Goal: Information Seeking & Learning: Find specific page/section

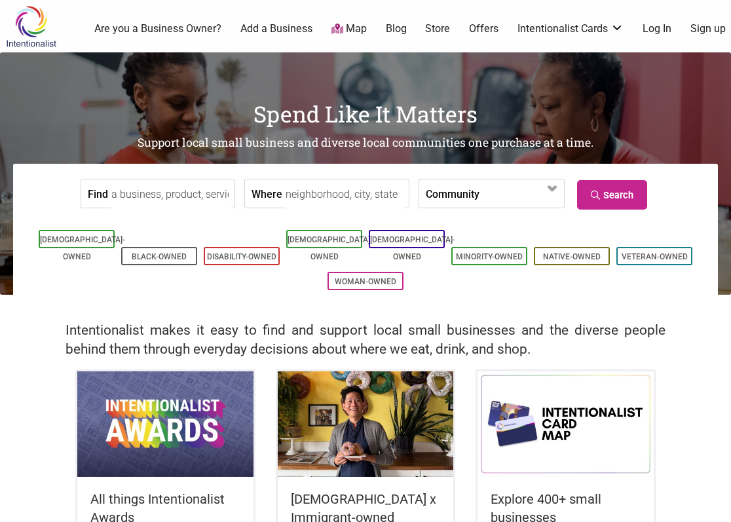
click at [160, 186] on input "Find" at bounding box center [171, 193] width 120 height 29
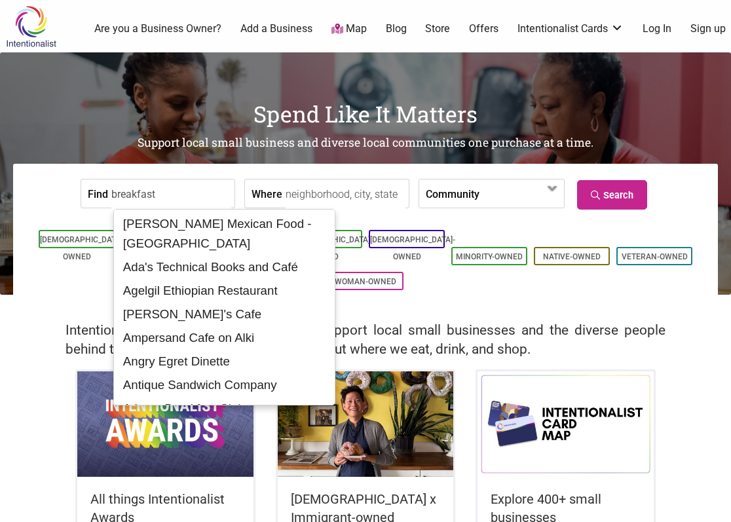
type input "breakfast"
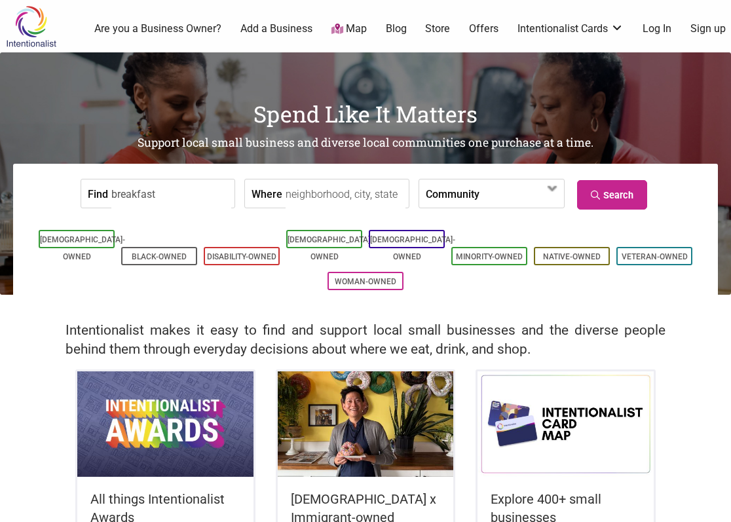
click at [47, 202] on form "Find breakfast Where Community [DEMOGRAPHIC_DATA]-Owned Black-Owned Disability-…" at bounding box center [365, 194] width 685 height 40
click at [365, 199] on input "Where" at bounding box center [346, 193] width 120 height 29
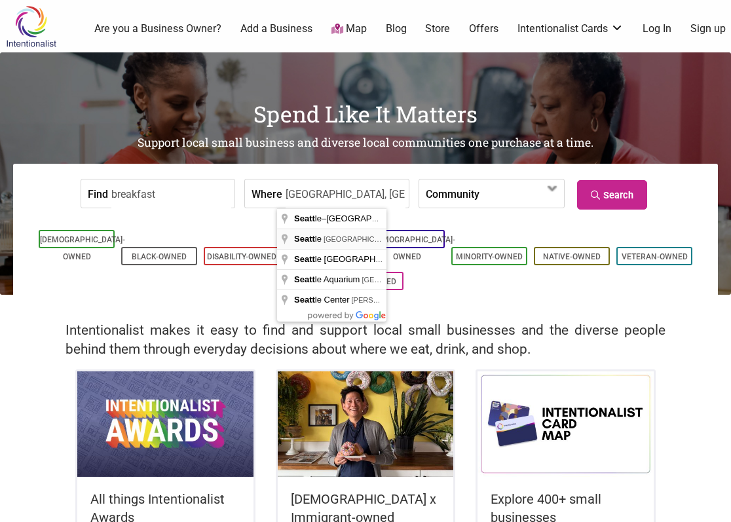
type input "[GEOGRAPHIC_DATA], [GEOGRAPHIC_DATA], [GEOGRAPHIC_DATA]"
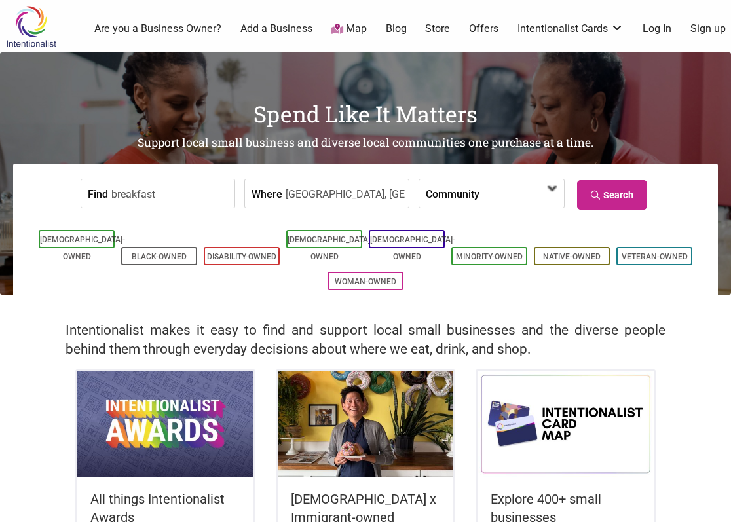
click at [493, 181] on span at bounding box center [521, 193] width 84 height 28
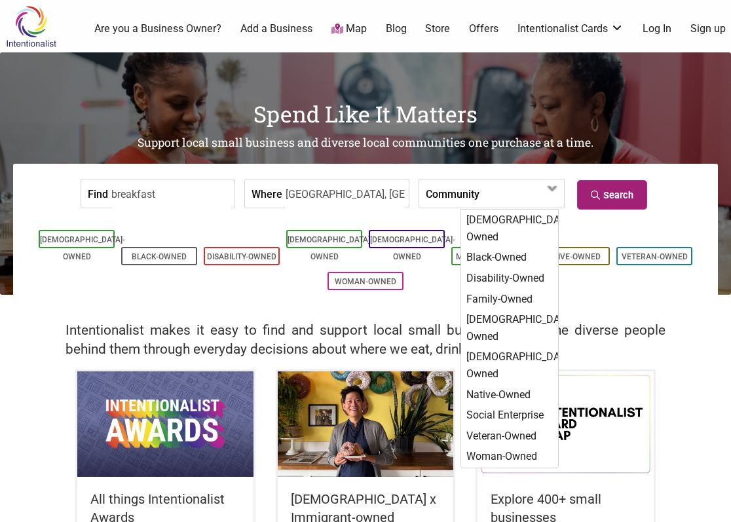
click at [608, 193] on link "Search" at bounding box center [612, 194] width 70 height 29
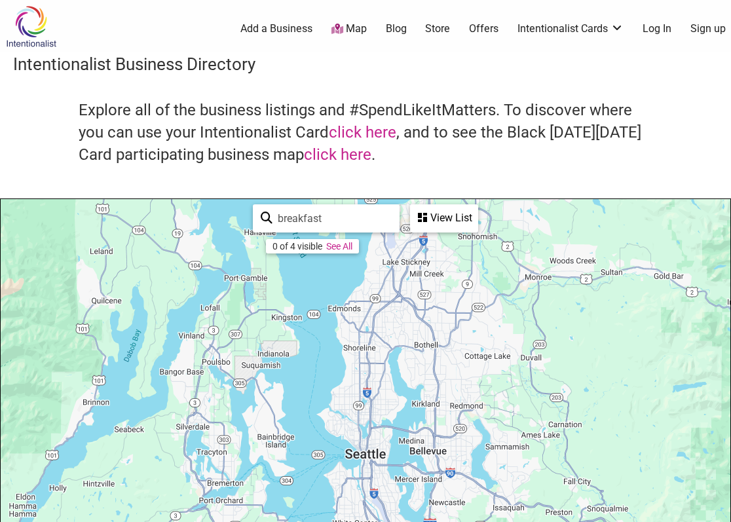
drag, startPoint x: 329, startPoint y: 221, endPoint x: 277, endPoint y: 211, distance: 52.8
click at [277, 211] on input "breakfast" at bounding box center [331, 219] width 119 height 26
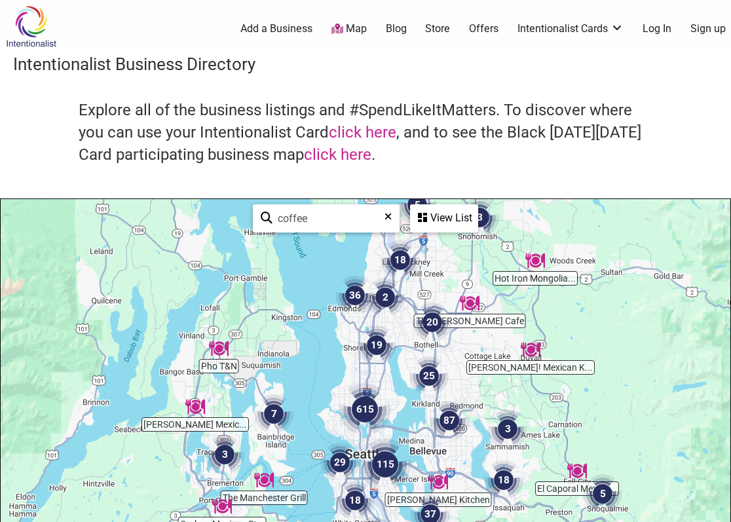
type input "coffee"
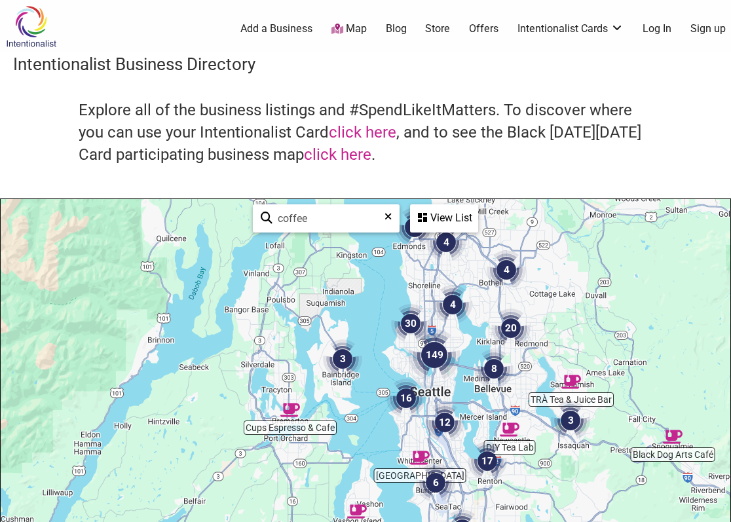
drag, startPoint x: 384, startPoint y: 390, endPoint x: 453, endPoint y: 323, distance: 95.9
click at [454, 323] on div "To navigate, press the arrow keys." at bounding box center [366, 454] width 730 height 510
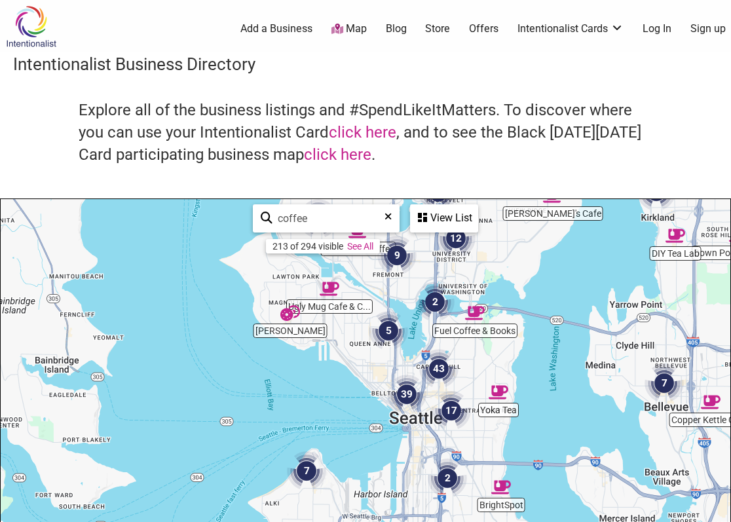
drag, startPoint x: 358, startPoint y: 426, endPoint x: 496, endPoint y: 225, distance: 243.6
click at [496, 225] on div "To navigate, press the arrow keys." at bounding box center [366, 454] width 730 height 510
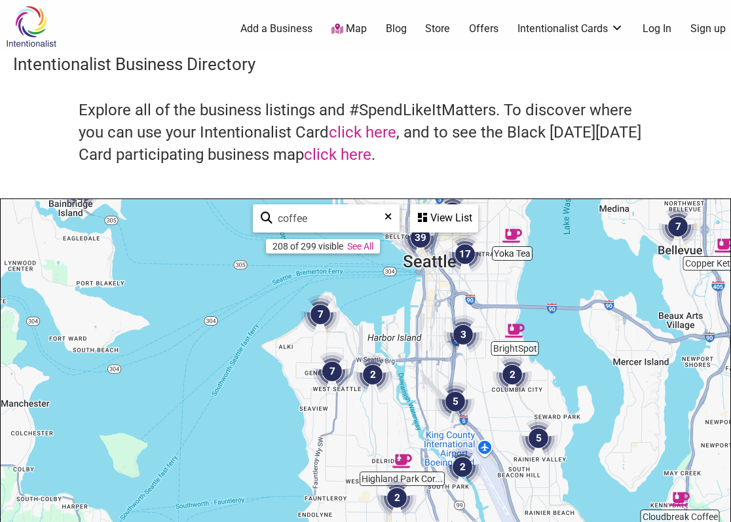
drag, startPoint x: 500, startPoint y: 371, endPoint x: 512, endPoint y: 211, distance: 160.9
click at [512, 211] on div "To navigate, press the arrow keys." at bounding box center [366, 454] width 730 height 510
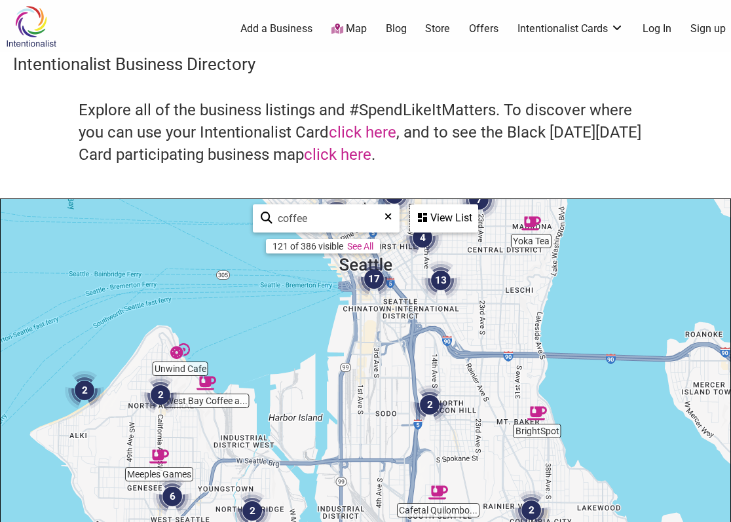
drag, startPoint x: 329, startPoint y: 358, endPoint x: 344, endPoint y: 341, distance: 22.3
click at [344, 341] on div "To navigate, press the arrow keys." at bounding box center [366, 454] width 730 height 510
click at [204, 382] on img "West Bay Coffee and Smoothies" at bounding box center [206, 383] width 20 height 20
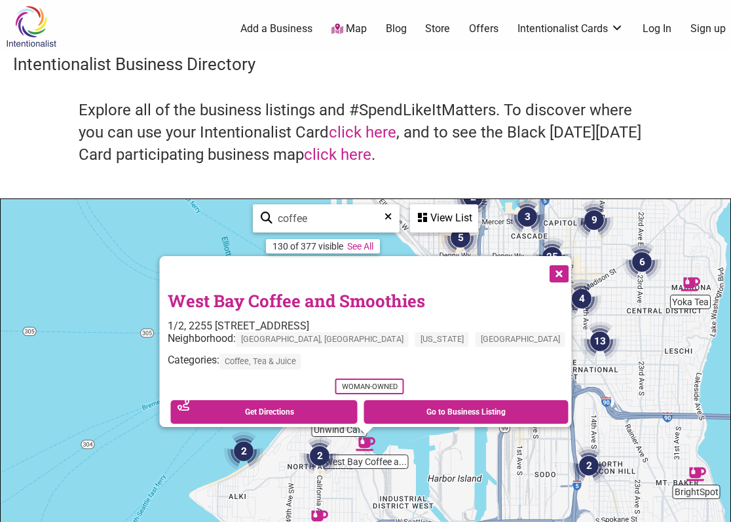
click at [542, 265] on button "Close" at bounding box center [558, 272] width 33 height 33
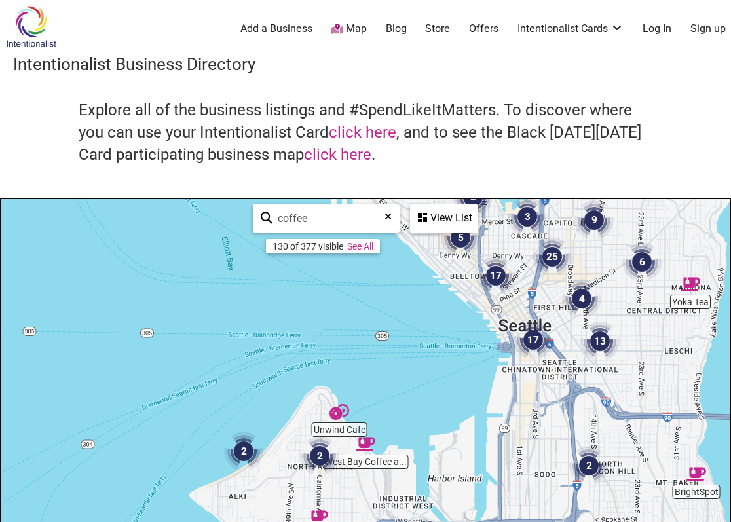
click at [443, 219] on div "View List" at bounding box center [443, 218] width 65 height 25
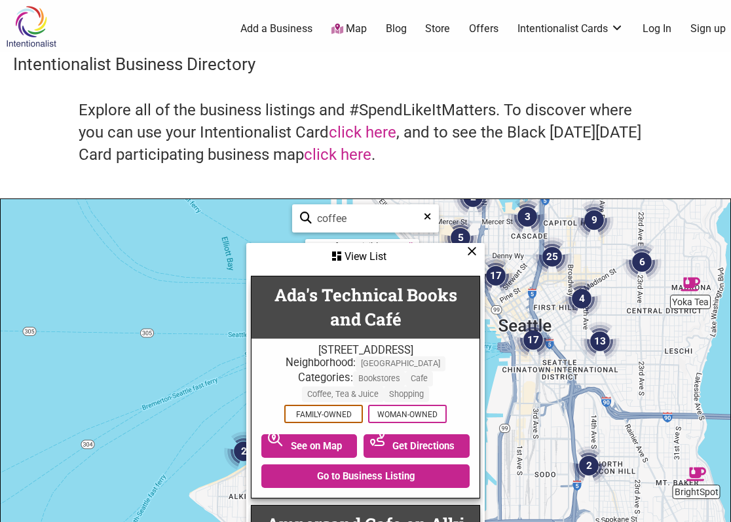
click at [474, 252] on icon at bounding box center [472, 251] width 10 height 1
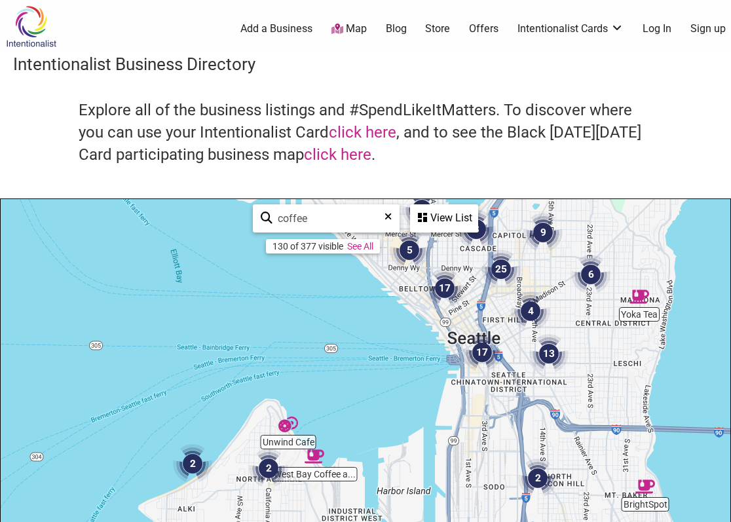
drag, startPoint x: 441, startPoint y: 413, endPoint x: 389, endPoint y: 420, distance: 52.3
click at [389, 420] on div "To navigate, press the arrow keys." at bounding box center [366, 454] width 730 height 510
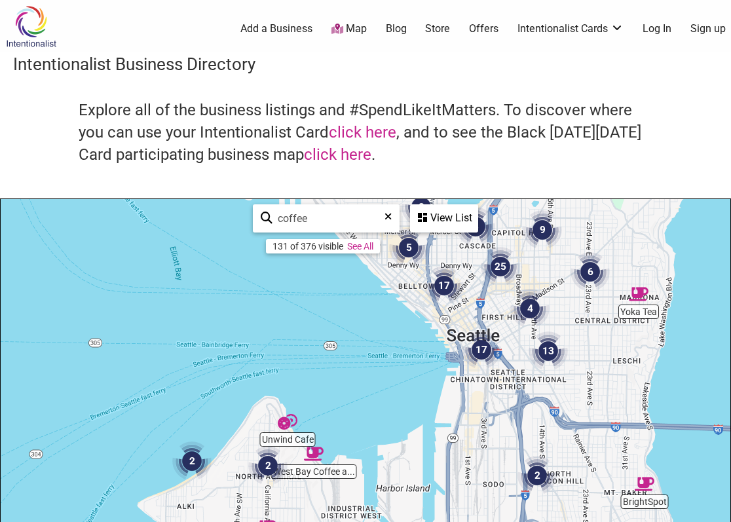
click at [550, 347] on img "13" at bounding box center [548, 350] width 39 height 39
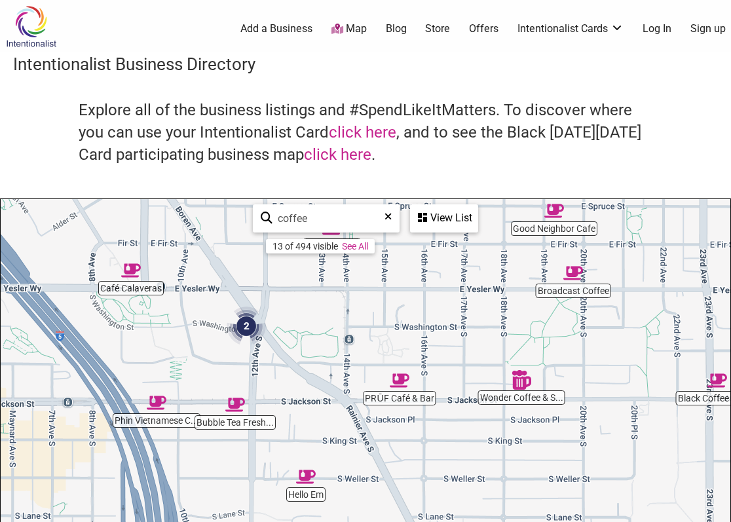
drag, startPoint x: 360, startPoint y: 358, endPoint x: 420, endPoint y: 319, distance: 71.9
click at [420, 319] on div "To navigate, press the arrow keys." at bounding box center [366, 454] width 730 height 510
click at [128, 273] on img "Café Calaveras" at bounding box center [131, 271] width 20 height 20
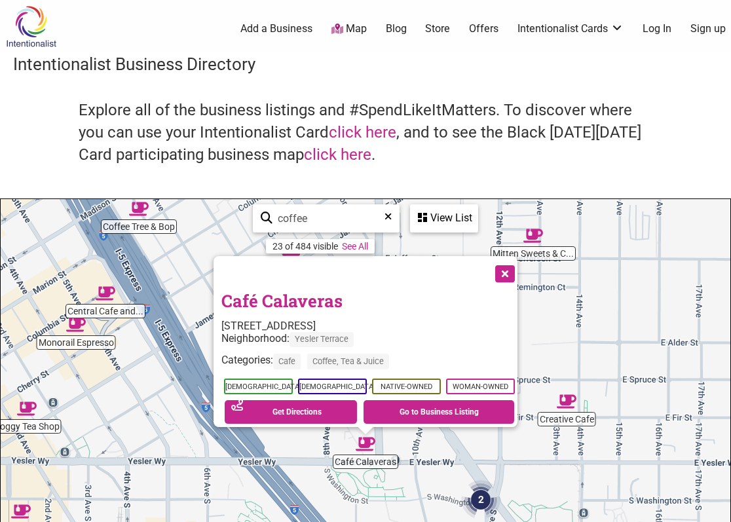
click at [510, 262] on button "Close" at bounding box center [503, 272] width 33 height 33
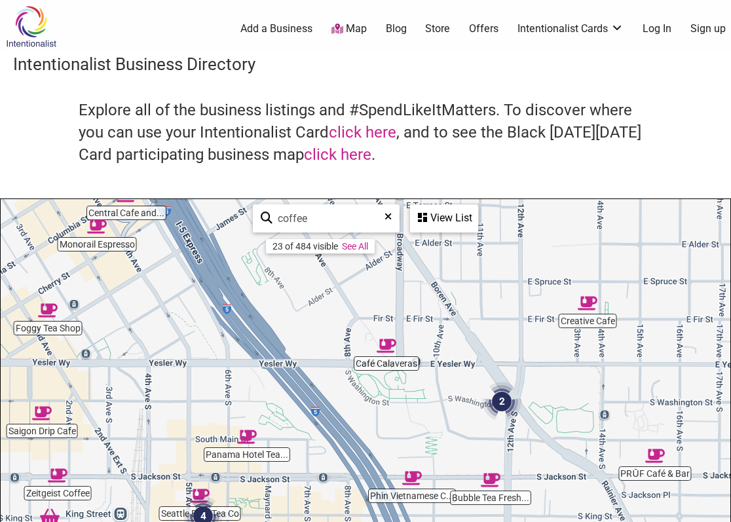
drag, startPoint x: 418, startPoint y: 387, endPoint x: 444, endPoint y: 231, distance: 158.7
click at [445, 231] on div "PRŪF Café & Bar Cone & Steiner Seattle Best Tea Co Bubble Tea Fresh... Panama H…" at bounding box center [366, 454] width 730 height 510
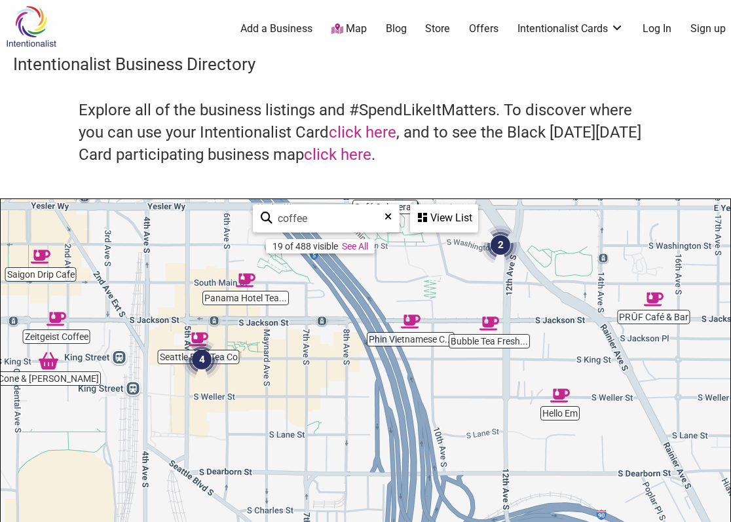
drag, startPoint x: 464, startPoint y: 381, endPoint x: 447, endPoint y: 231, distance: 151.5
click at [447, 233] on div "Cocoa Banana PRŪF Café & Bar Cone & Steiner Seattle Best Tea Co Bubble Tea Fres…" at bounding box center [366, 454] width 730 height 510
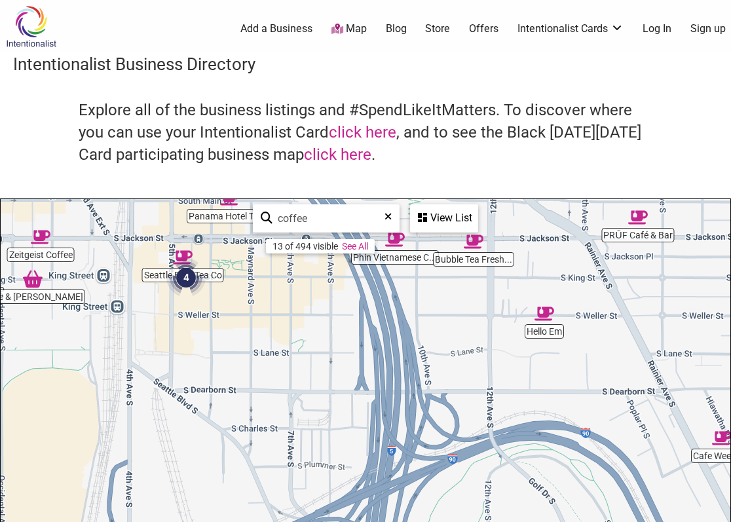
click at [403, 264] on div "To navigate, press the arrow keys." at bounding box center [366, 454] width 730 height 510
click at [397, 240] on img "Phin Vietnamese Coffee" at bounding box center [395, 240] width 20 height 20
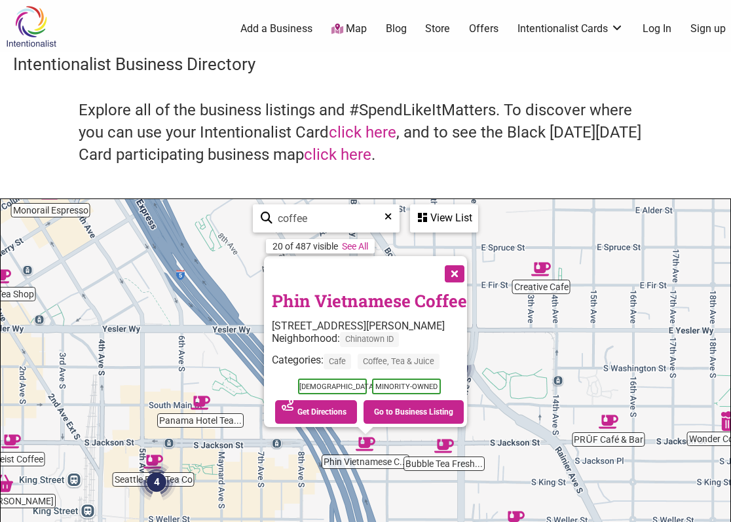
click at [464, 263] on button "Close" at bounding box center [453, 272] width 33 height 33
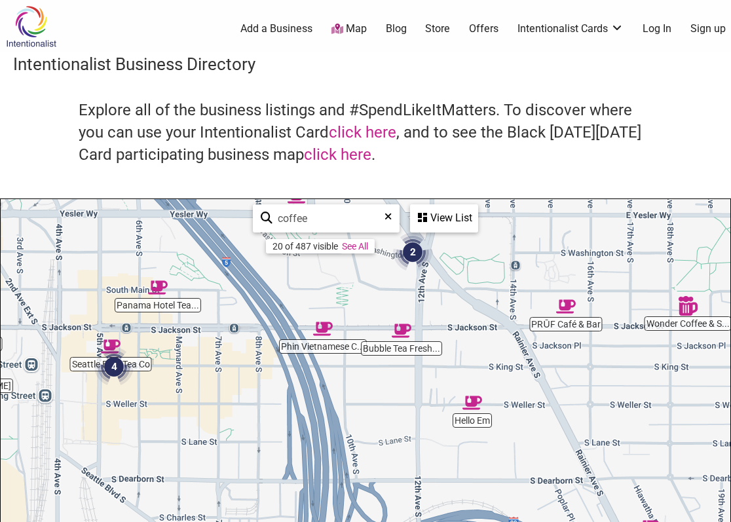
drag, startPoint x: 474, startPoint y: 443, endPoint x: 430, endPoint y: 326, distance: 126.0
click at [430, 326] on div "To navigate, press the arrow keys." at bounding box center [366, 454] width 730 height 510
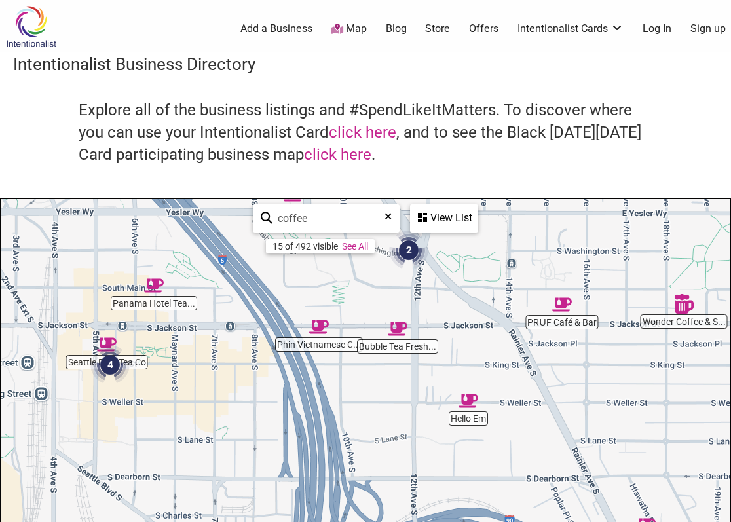
click at [472, 404] on img "Hello Em" at bounding box center [468, 401] width 20 height 20
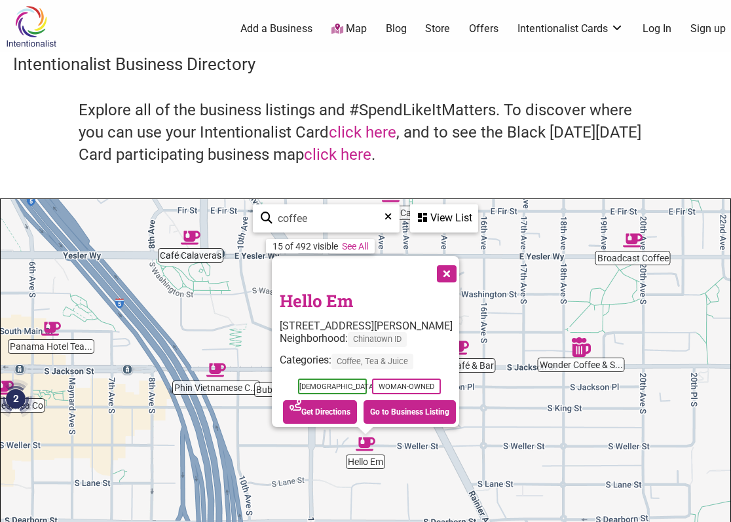
click at [449, 259] on button "Close" at bounding box center [445, 272] width 33 height 33
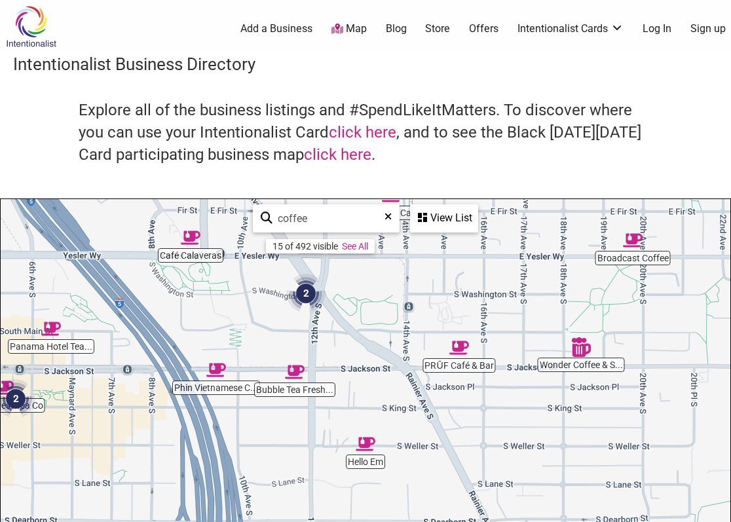
click at [293, 373] on img "Bubble Tea Fresh Fruit Juice" at bounding box center [295, 372] width 20 height 20
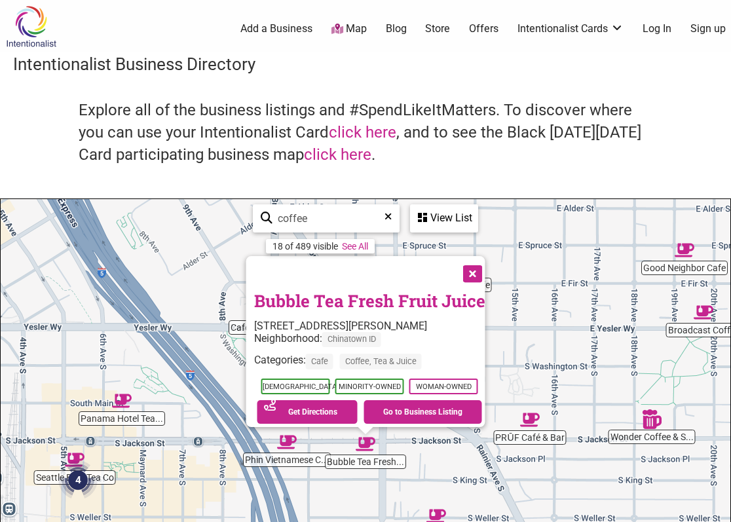
click at [473, 256] on button "Close" at bounding box center [471, 272] width 33 height 33
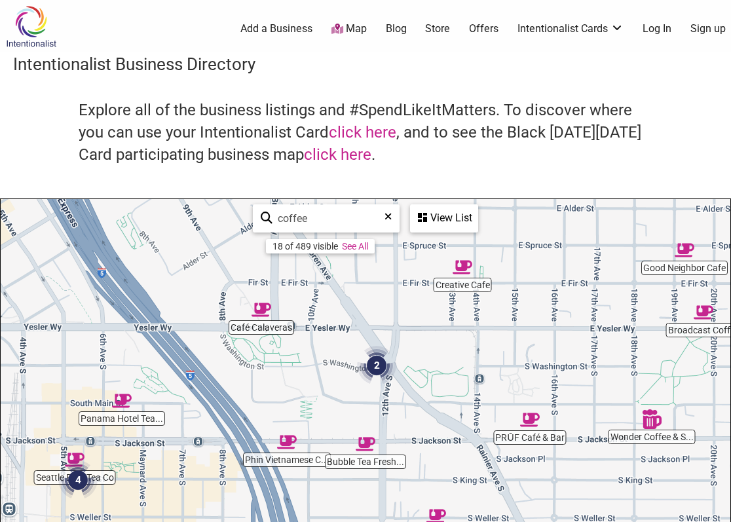
click at [531, 421] on img "PRŪF Café & Bar" at bounding box center [530, 420] width 20 height 20
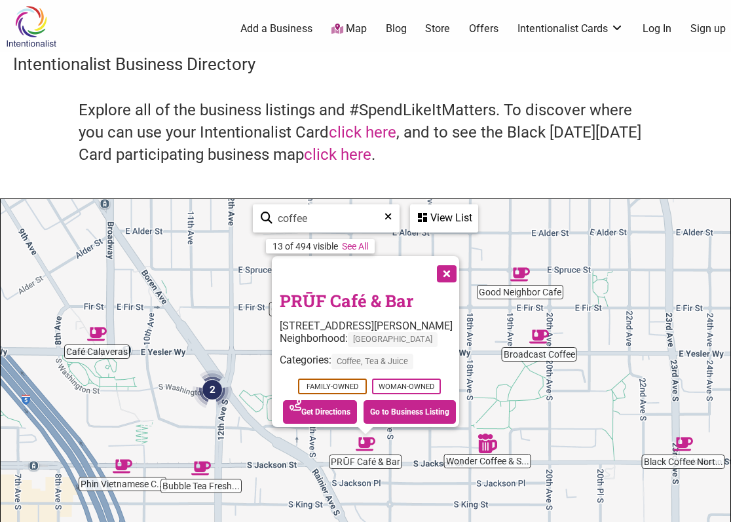
click at [481, 455] on div "To navigate, press the arrow keys. PRŪF Café & Bar 1440 S Jackson St, Seattle, …" at bounding box center [366, 454] width 730 height 510
click at [491, 441] on img "Wonder Coffee & Sports Bar" at bounding box center [487, 444] width 20 height 20
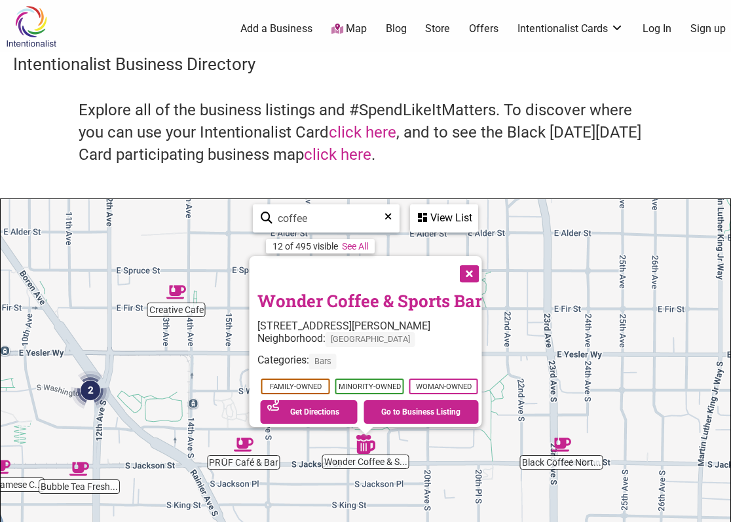
click at [563, 444] on img "Black Coffee Northwest" at bounding box center [561, 445] width 20 height 20
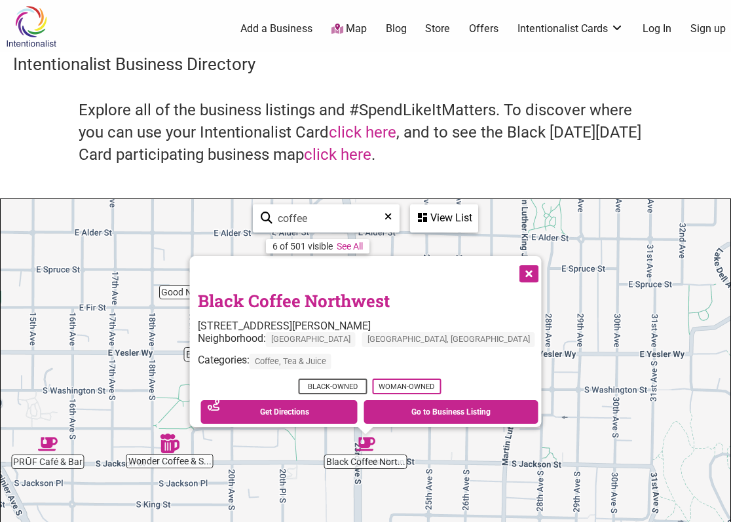
click at [512, 269] on button "Close" at bounding box center [528, 272] width 33 height 33
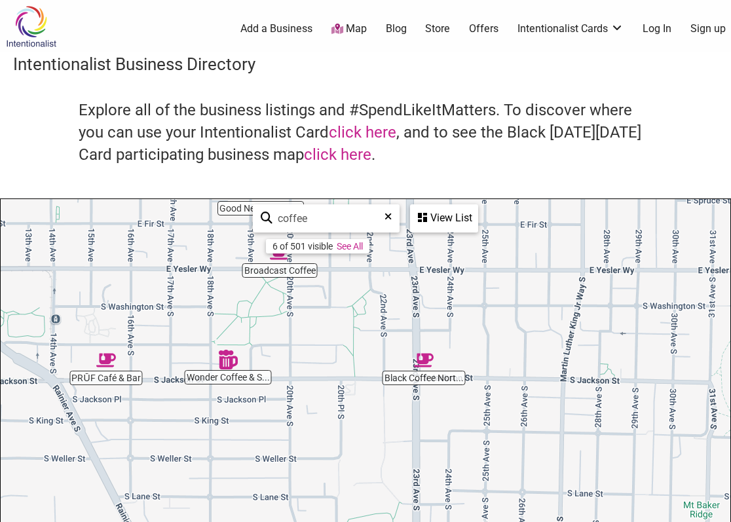
drag, startPoint x: 536, startPoint y: 451, endPoint x: 605, endPoint y: 348, distance: 124.3
click at [605, 348] on div "To navigate, press the arrow keys." at bounding box center [366, 454] width 730 height 510
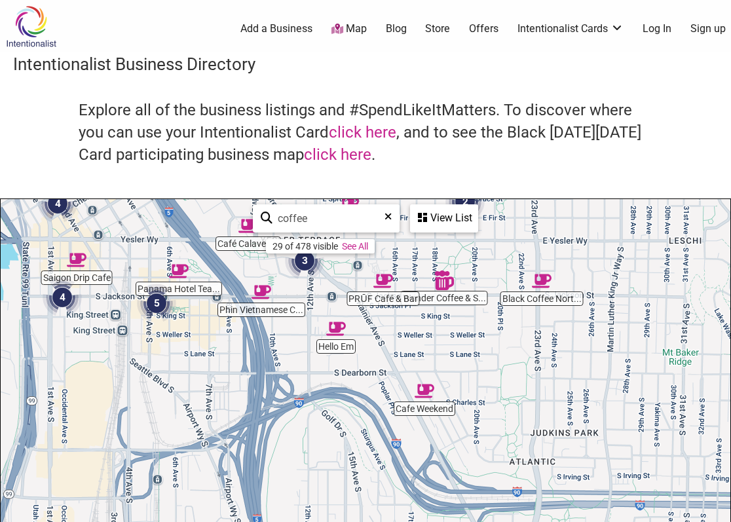
drag, startPoint x: 451, startPoint y: 445, endPoint x: 473, endPoint y: 222, distance: 223.8
click at [473, 223] on div "PRŪF Café & Bar Cafe Weekend Wonder Coffee & S... Panama Hotel Tea... Phin Viet…" at bounding box center [366, 454] width 730 height 510
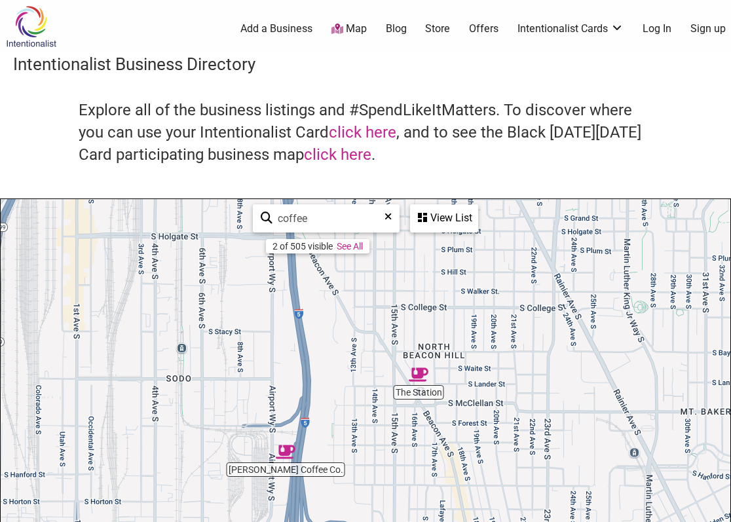
drag, startPoint x: 433, startPoint y: 356, endPoint x: 439, endPoint y: 200, distance: 155.4
click at [439, 202] on div "The Station Lula Coffee Co. To navigate, press the arrow keys. coffee 2 of 505 …" at bounding box center [366, 454] width 730 height 510
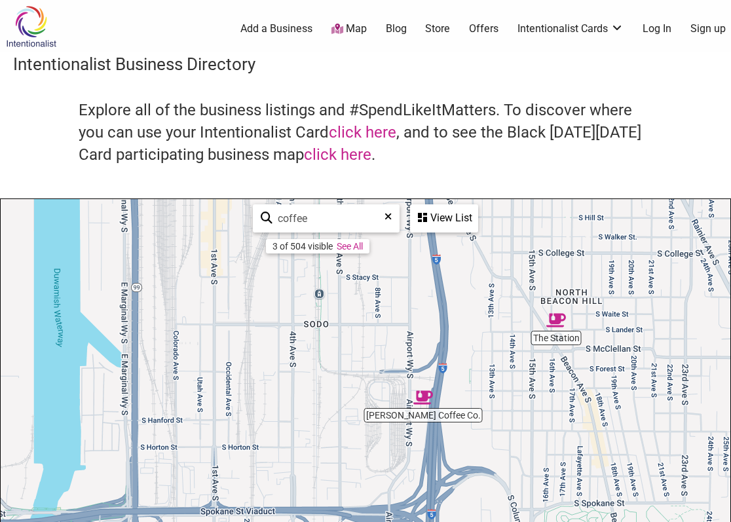
drag, startPoint x: 367, startPoint y: 402, endPoint x: 514, endPoint y: 385, distance: 147.0
click at [514, 385] on div "To navigate, press the arrow keys." at bounding box center [366, 454] width 730 height 510
click at [559, 320] on img "The Station" at bounding box center [556, 320] width 20 height 20
